Goal: Check status: Check status

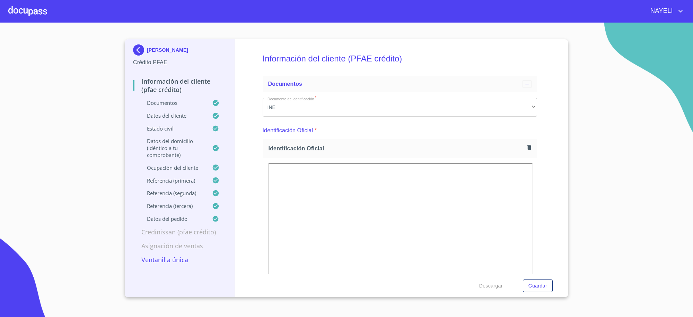
click at [451, 133] on div "Identificación Oficial *" at bounding box center [400, 130] width 275 height 17
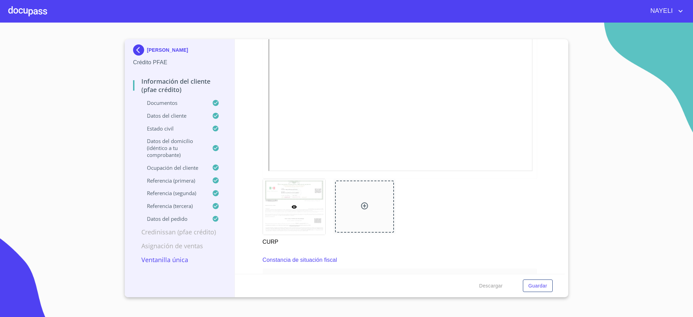
scroll to position [1791, 0]
click at [148, 49] on p "[PERSON_NAME]" at bounding box center [167, 50] width 41 height 6
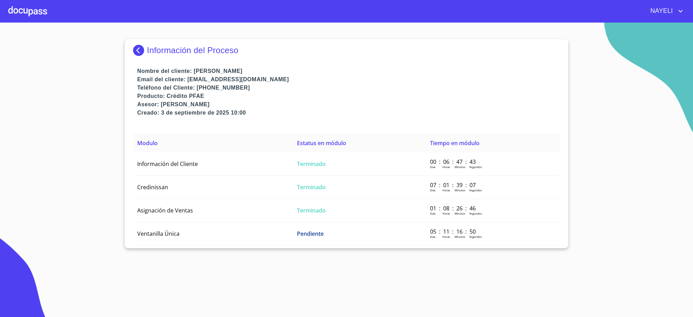
click at [154, 51] on p "Información del Proceso" at bounding box center [193, 50] width 92 height 10
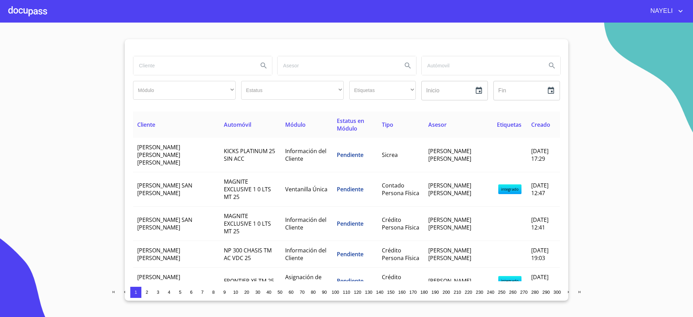
click at [165, 65] on input "search" at bounding box center [192, 65] width 119 height 19
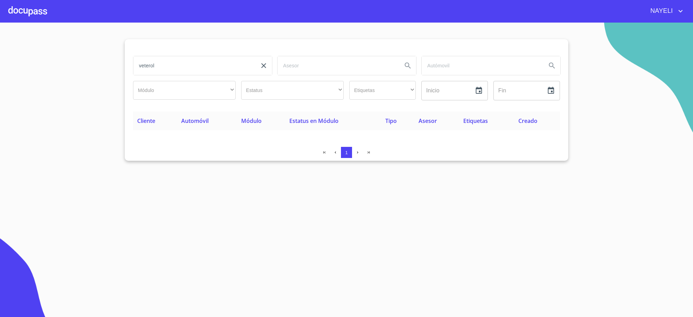
click at [147, 65] on input "veterol" at bounding box center [192, 65] width 119 height 19
type input "vetterol"
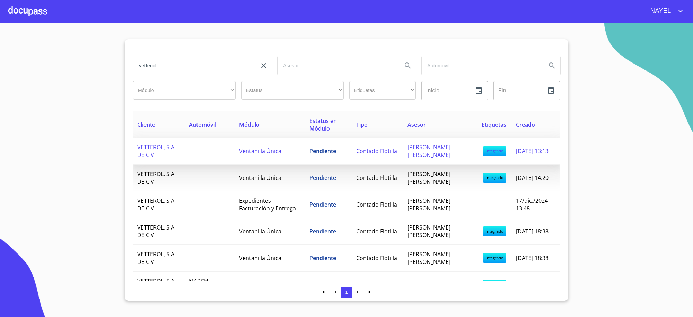
click at [221, 154] on td at bounding box center [210, 151] width 50 height 27
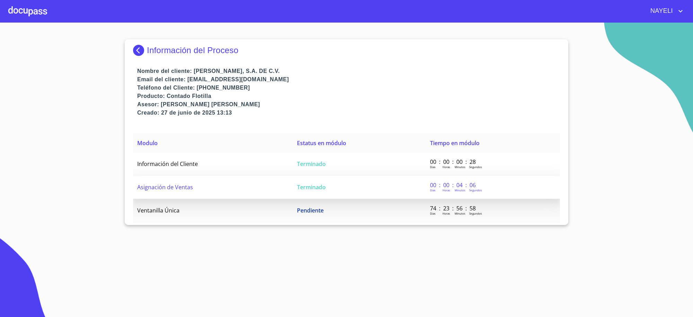
click at [341, 175] on td "Terminado" at bounding box center [359, 186] width 133 height 23
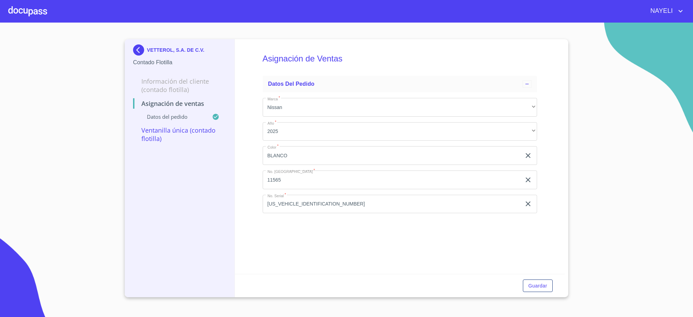
click at [136, 54] on img at bounding box center [140, 49] width 14 height 11
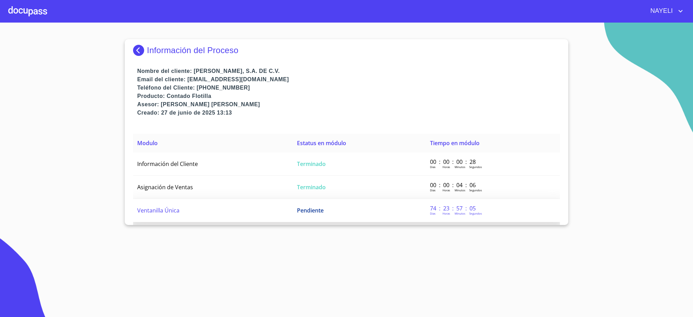
click at [240, 205] on td "Ventanilla Única" at bounding box center [213, 210] width 160 height 23
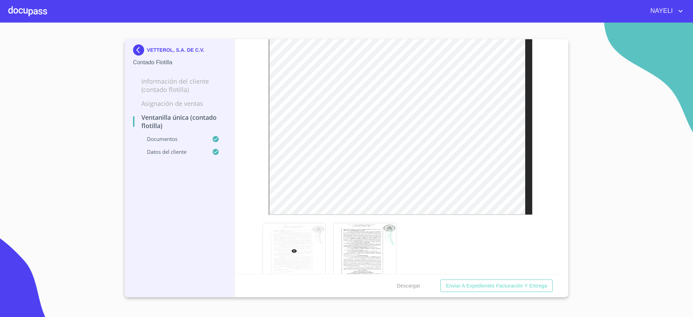
scroll to position [1098, 0]
